Goal: Task Accomplishment & Management: Use online tool/utility

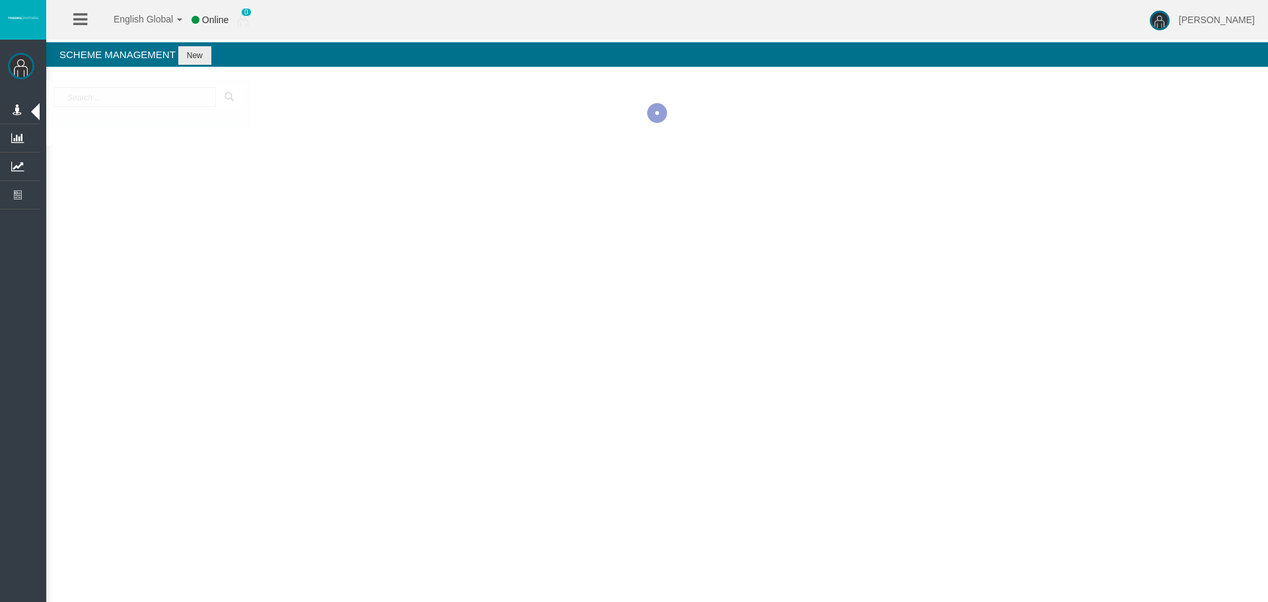
click at [156, 295] on div "English Global 简体中文 English Global 日本語 한국어 Online 0 [PERSON_NAME] Help Log Out …" at bounding box center [634, 301] width 1268 height 602
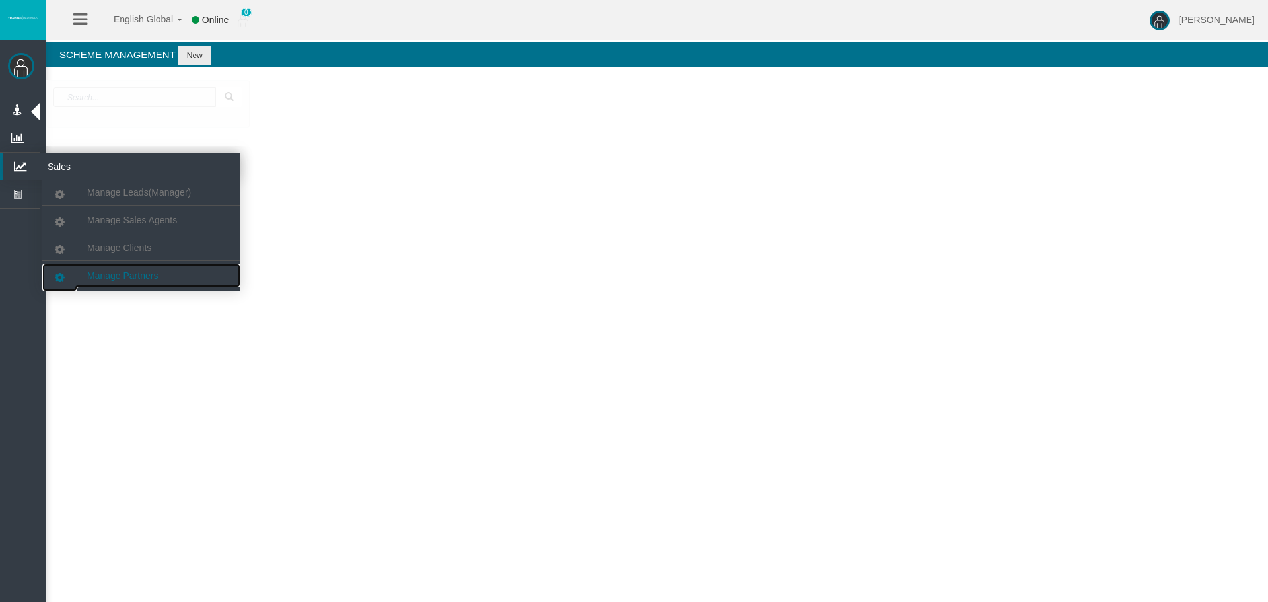
click at [127, 278] on span "Manage Partners" at bounding box center [122, 275] width 71 height 11
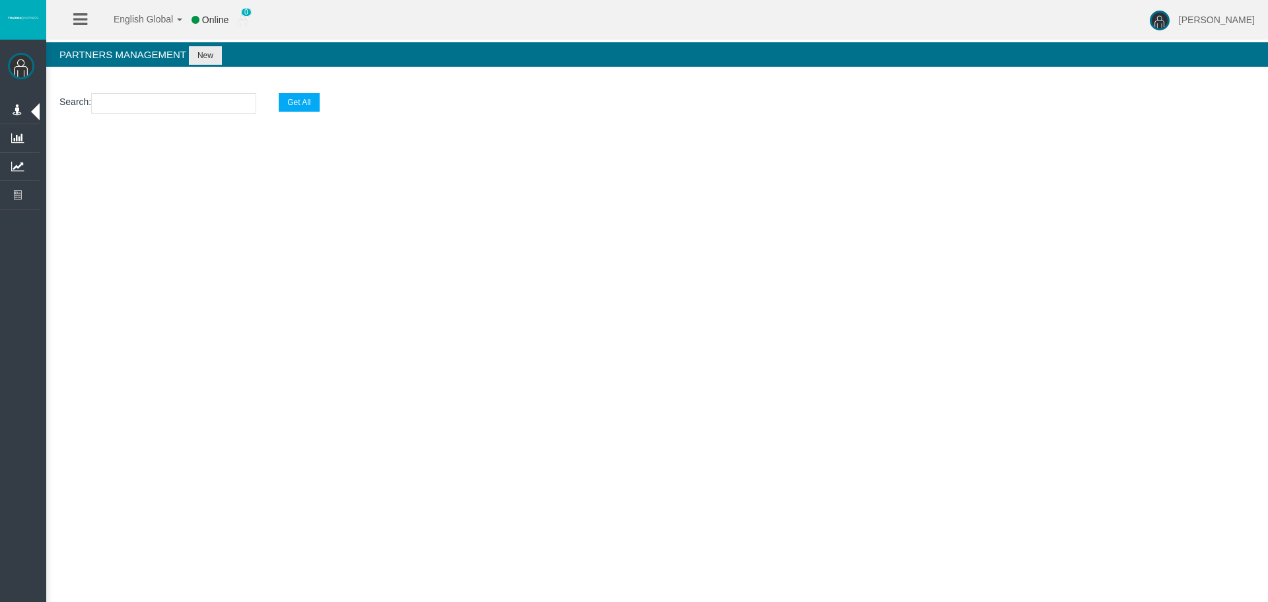
click at [120, 93] on input "text" at bounding box center [173, 103] width 165 height 20
click at [122, 112] on input "text" at bounding box center [173, 103] width 165 height 20
paste input "IB71wk4 ."
type input "IB71wk4"
select select "25"
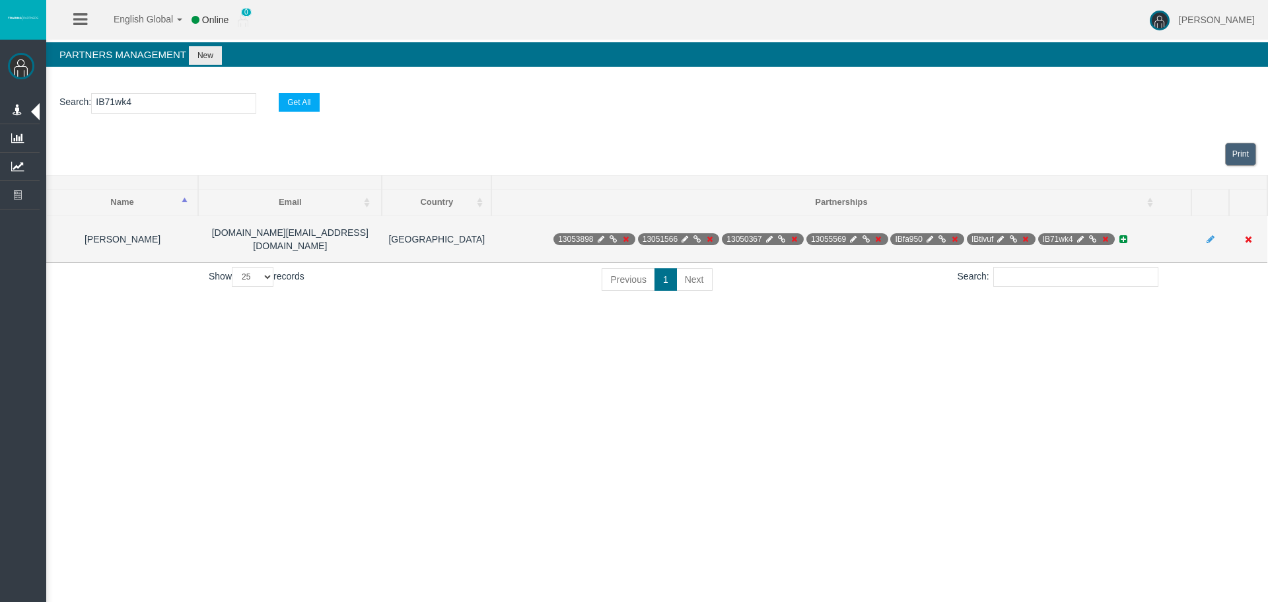
click at [1088, 235] on icon at bounding box center [1093, 239] width 10 height 8
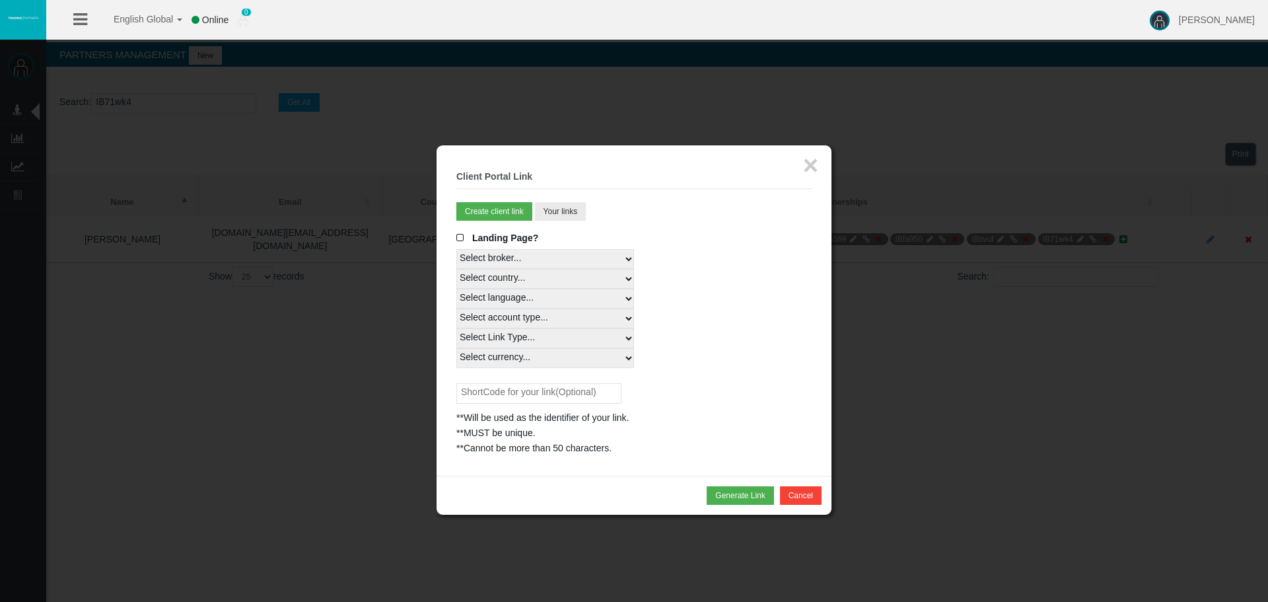
click at [527, 412] on div "**Will be used as the identifier of your link." at bounding box center [633, 417] width 355 height 15
click at [529, 393] on input "text" at bounding box center [538, 393] width 165 height 20
click at [550, 219] on button "Your links" at bounding box center [561, 211] width 52 height 18
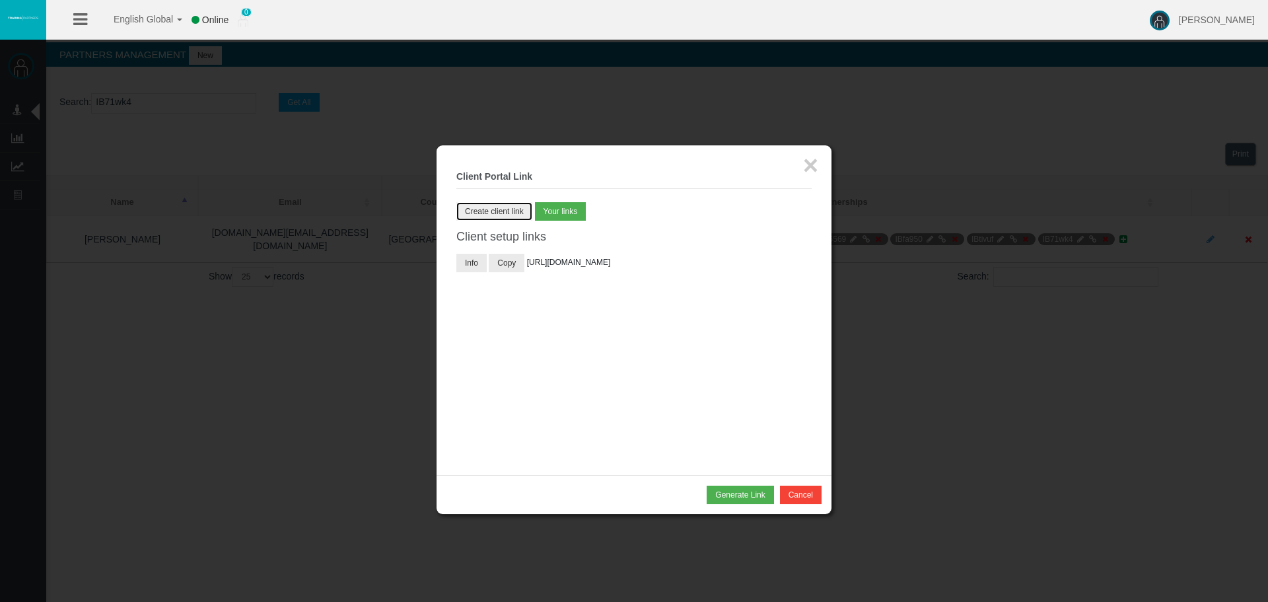
click at [469, 214] on button "Create client link" at bounding box center [494, 211] width 76 height 18
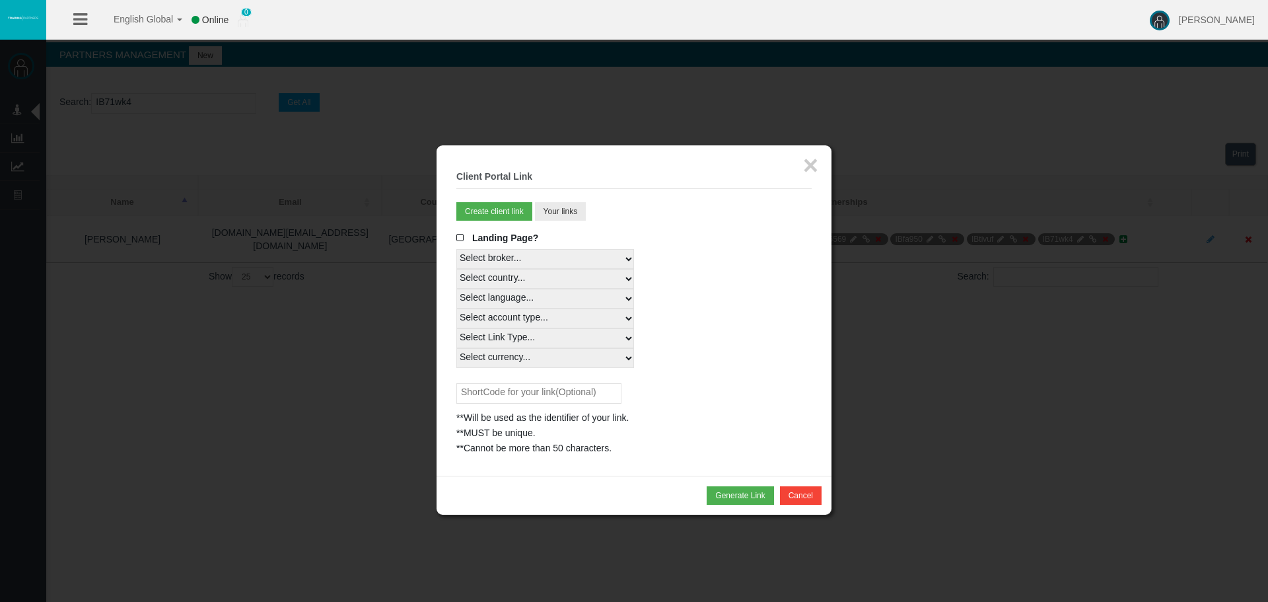
click at [626, 452] on div "**Cannot be more than 50 characters." at bounding box center [633, 448] width 355 height 15
click at [809, 163] on button "×" at bounding box center [810, 165] width 15 height 26
